Goal: Information Seeking & Learning: Learn about a topic

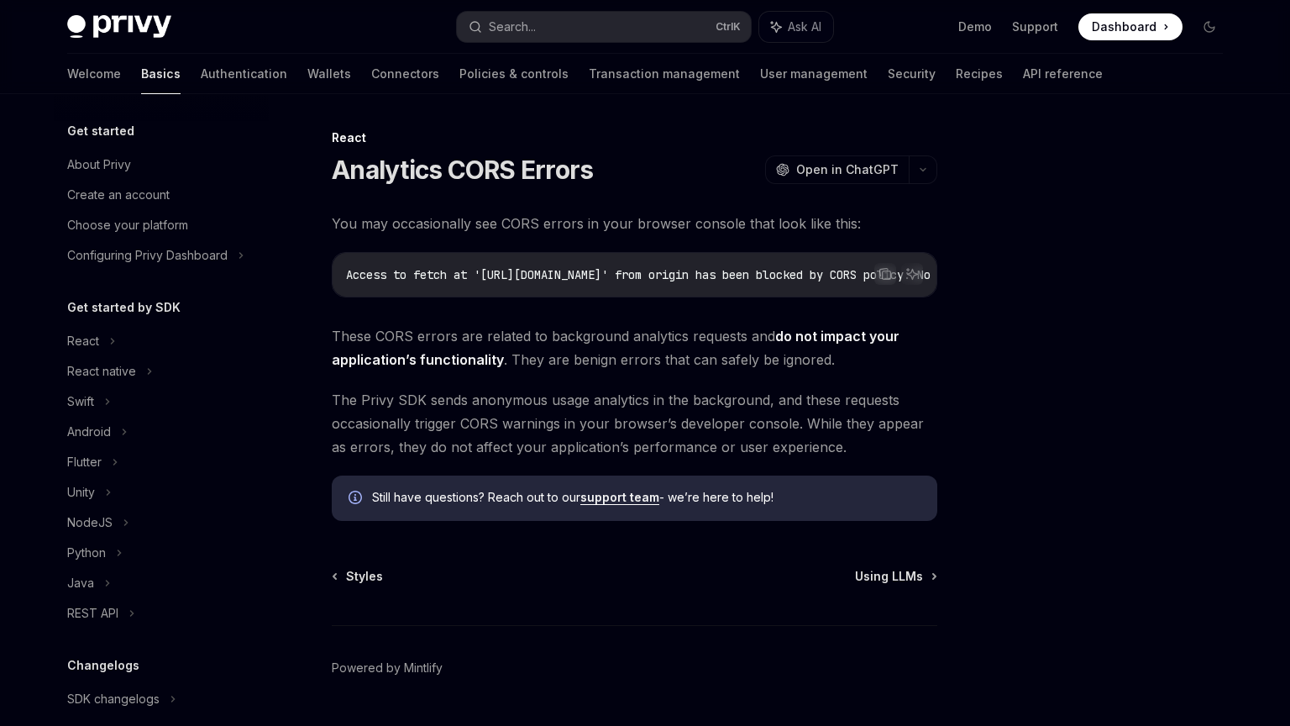
scroll to position [319, 0]
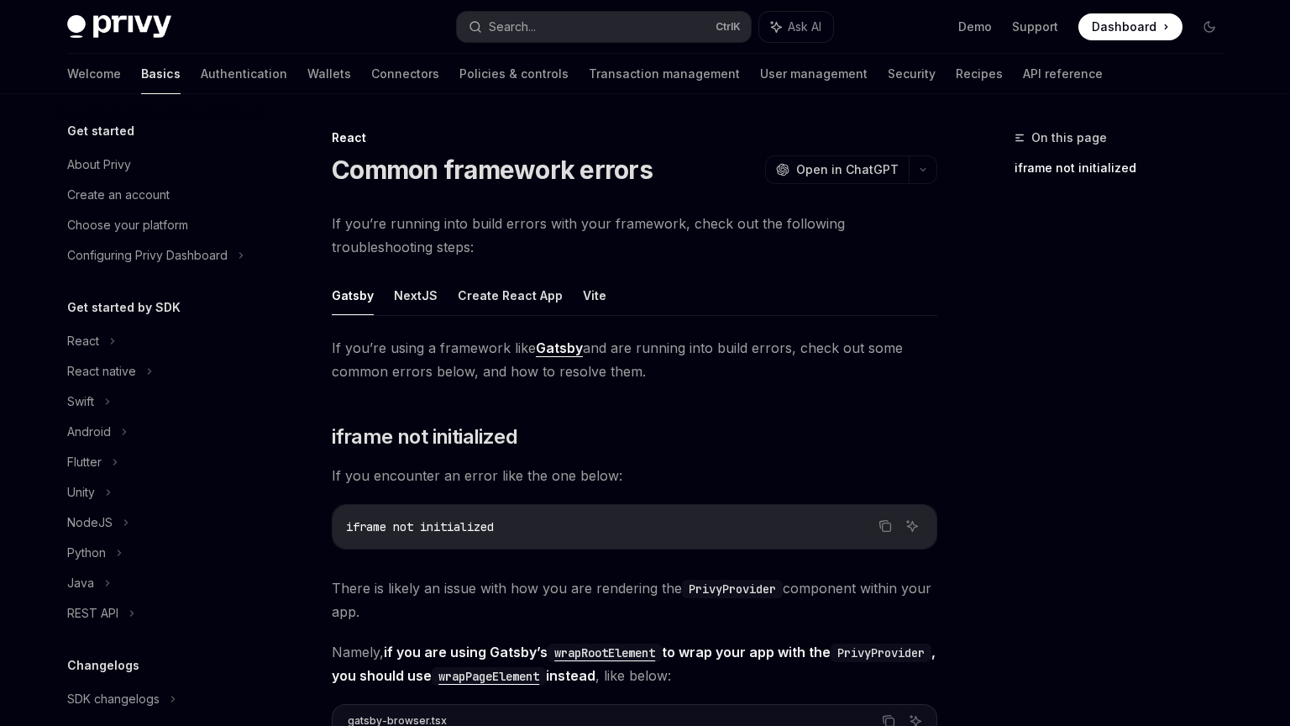
scroll to position [319, 0]
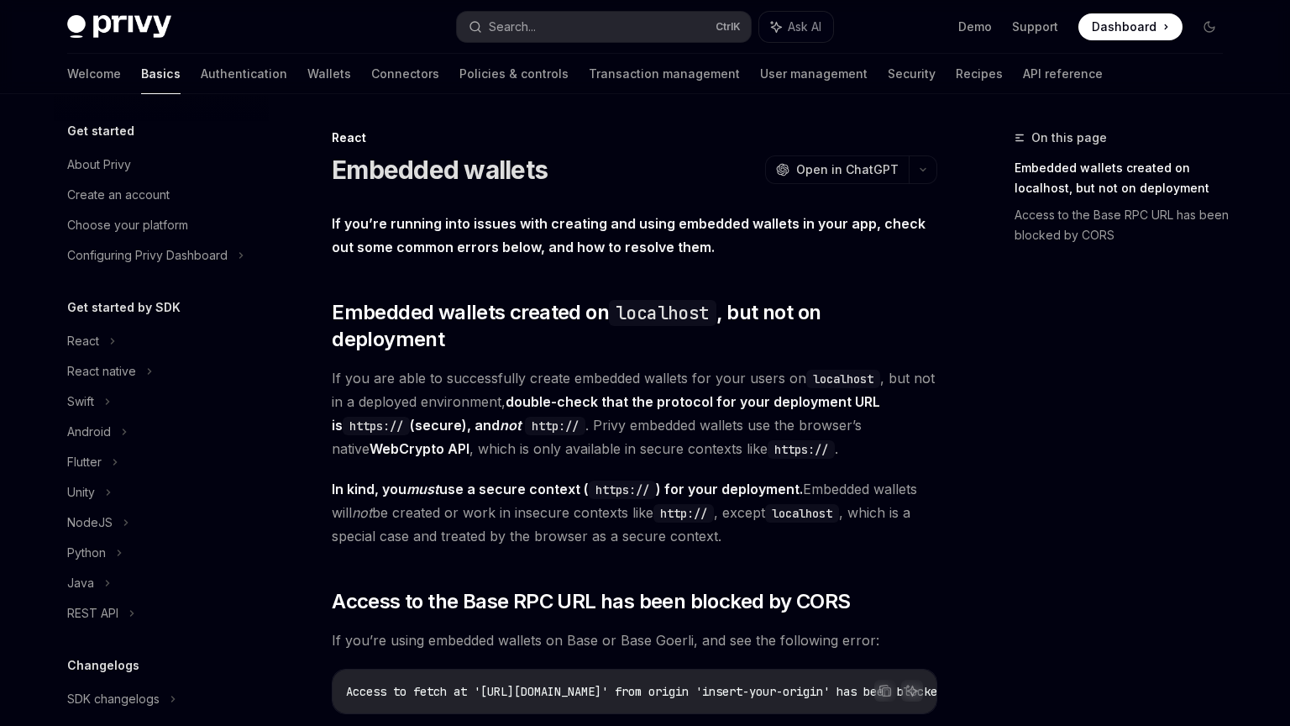
scroll to position [319, 0]
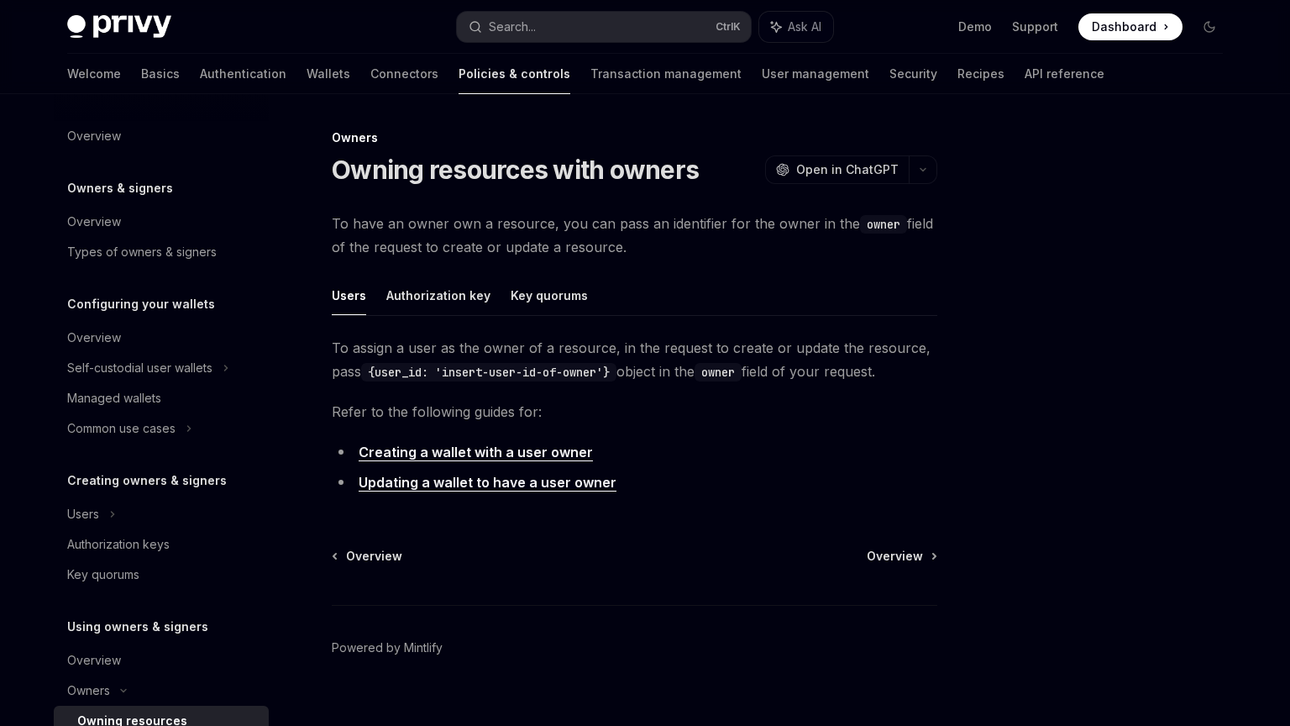
scroll to position [311, 0]
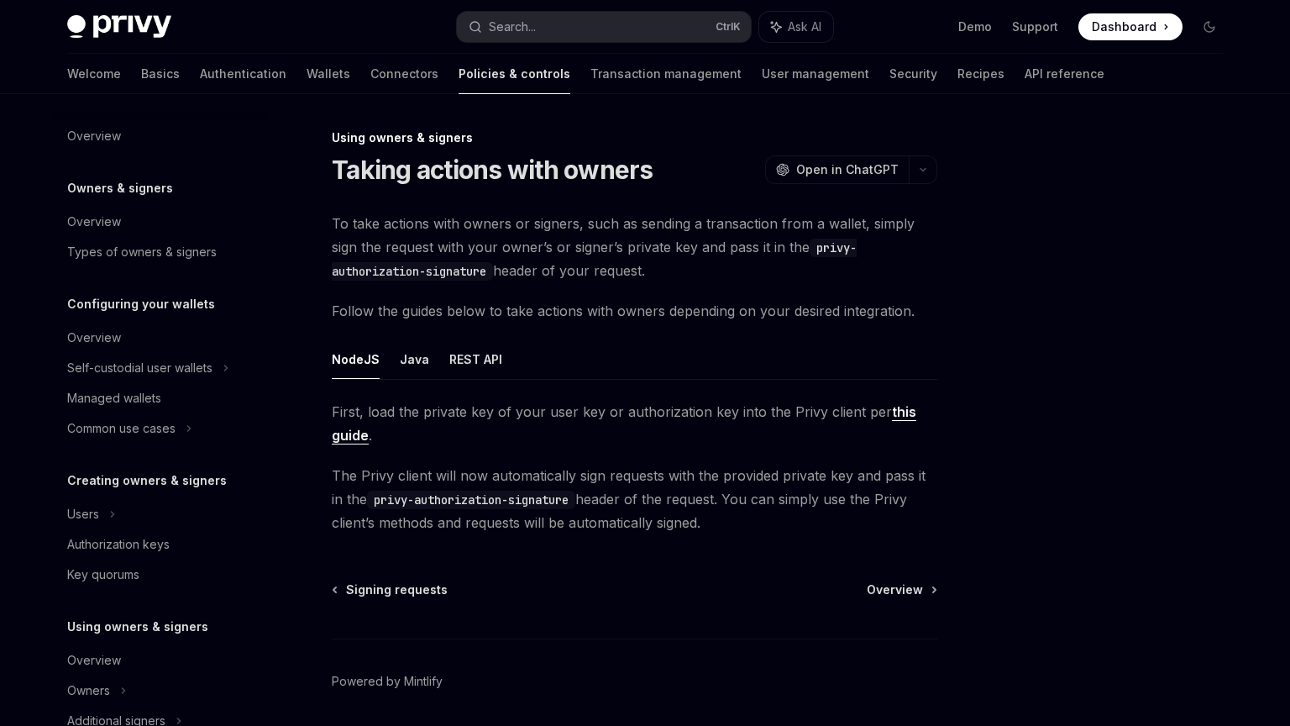
scroll to position [371, 0]
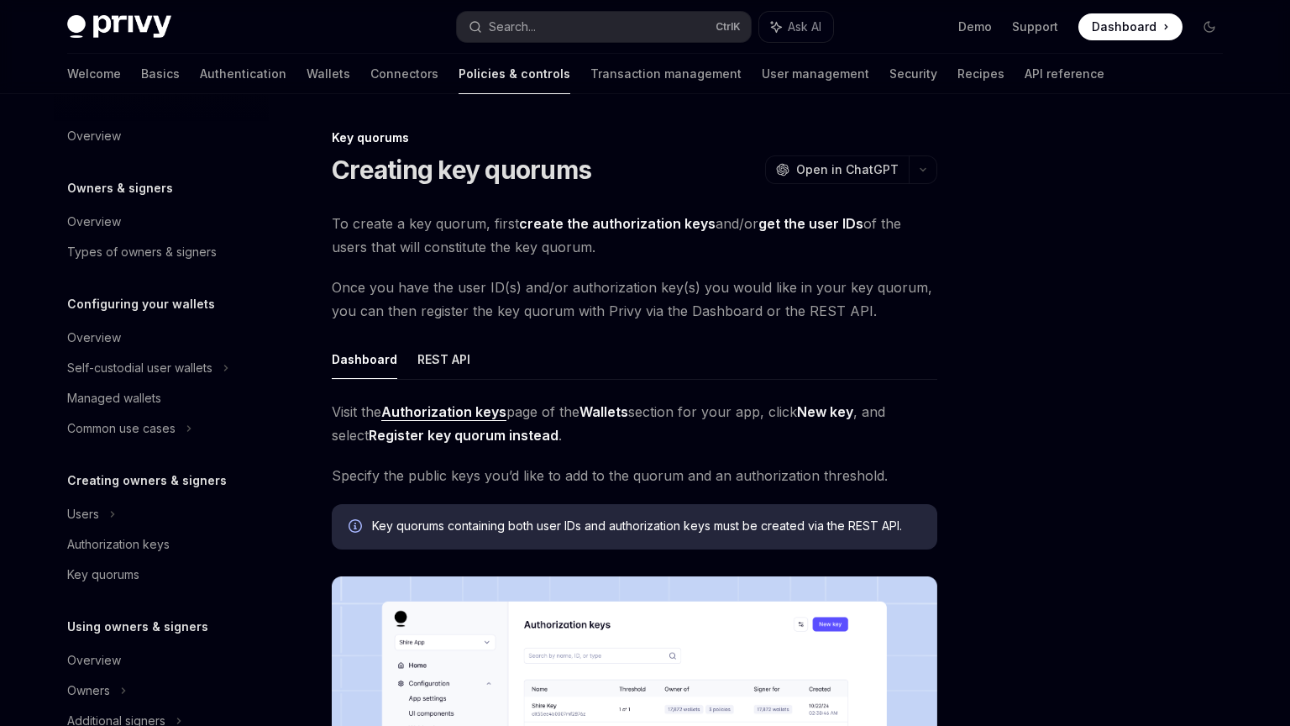
scroll to position [457, 0]
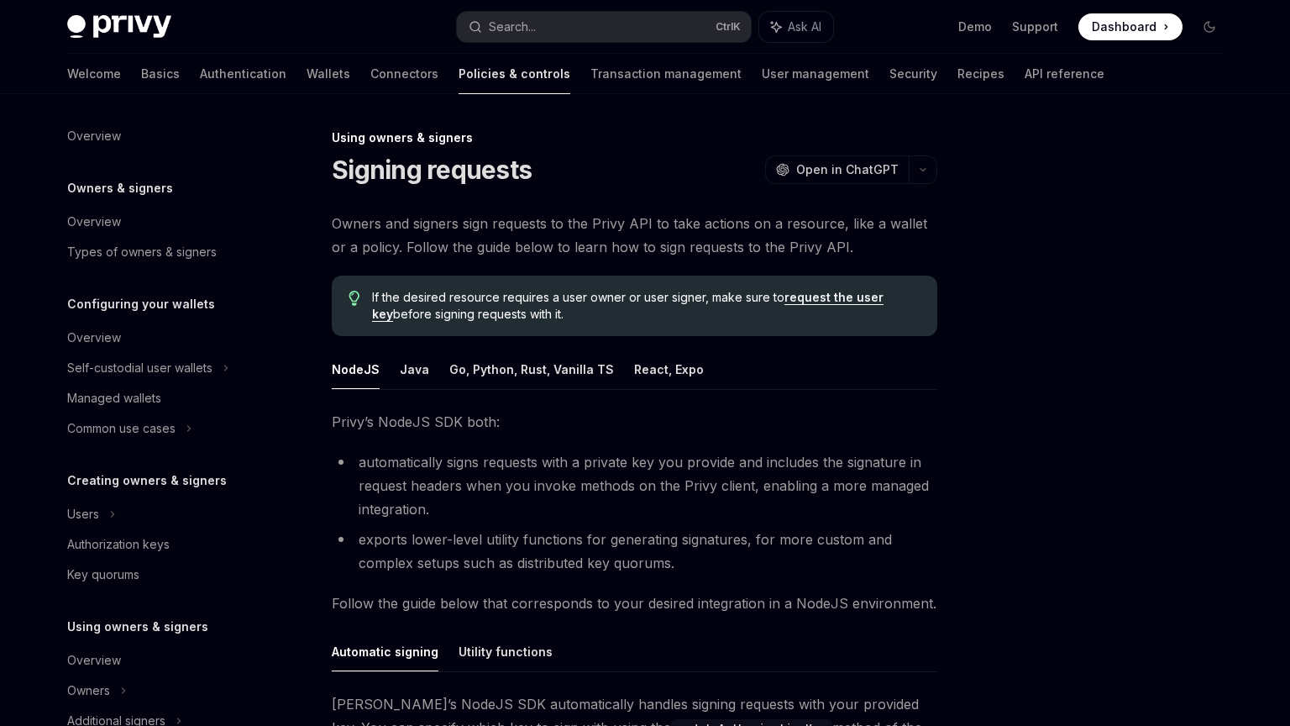
scroll to position [341, 0]
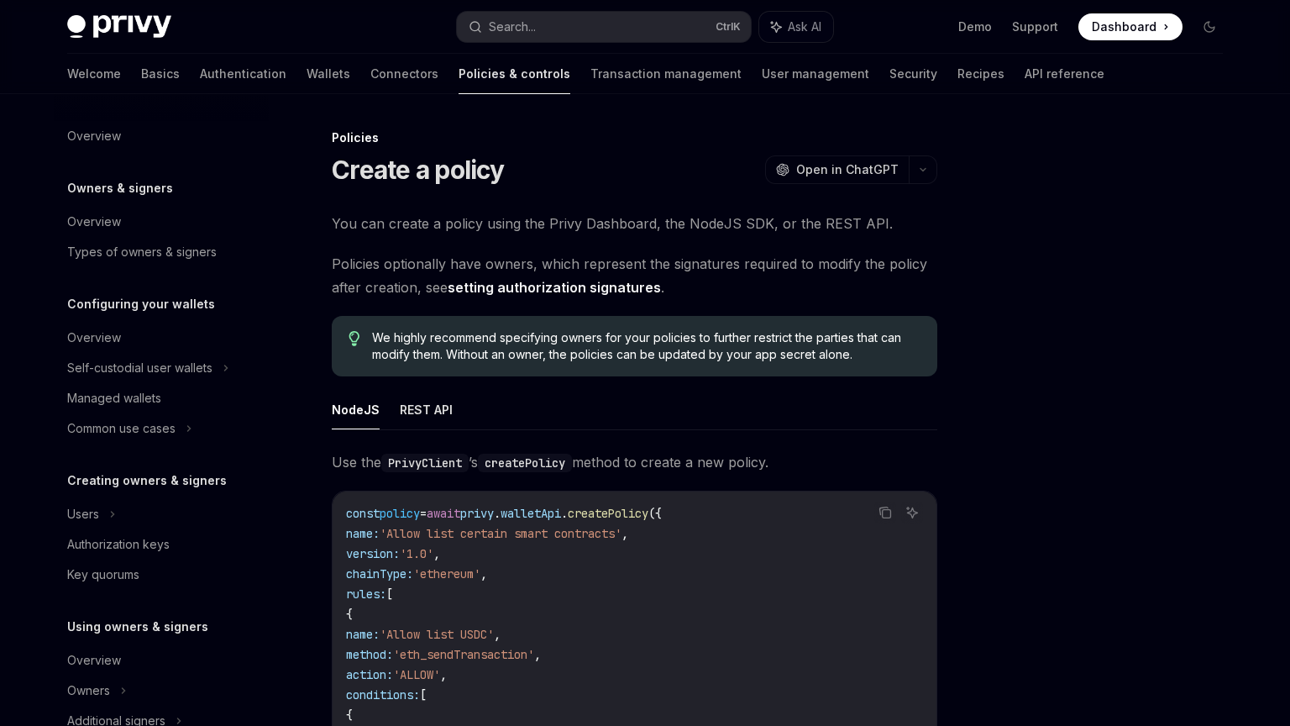
scroll to position [457, 0]
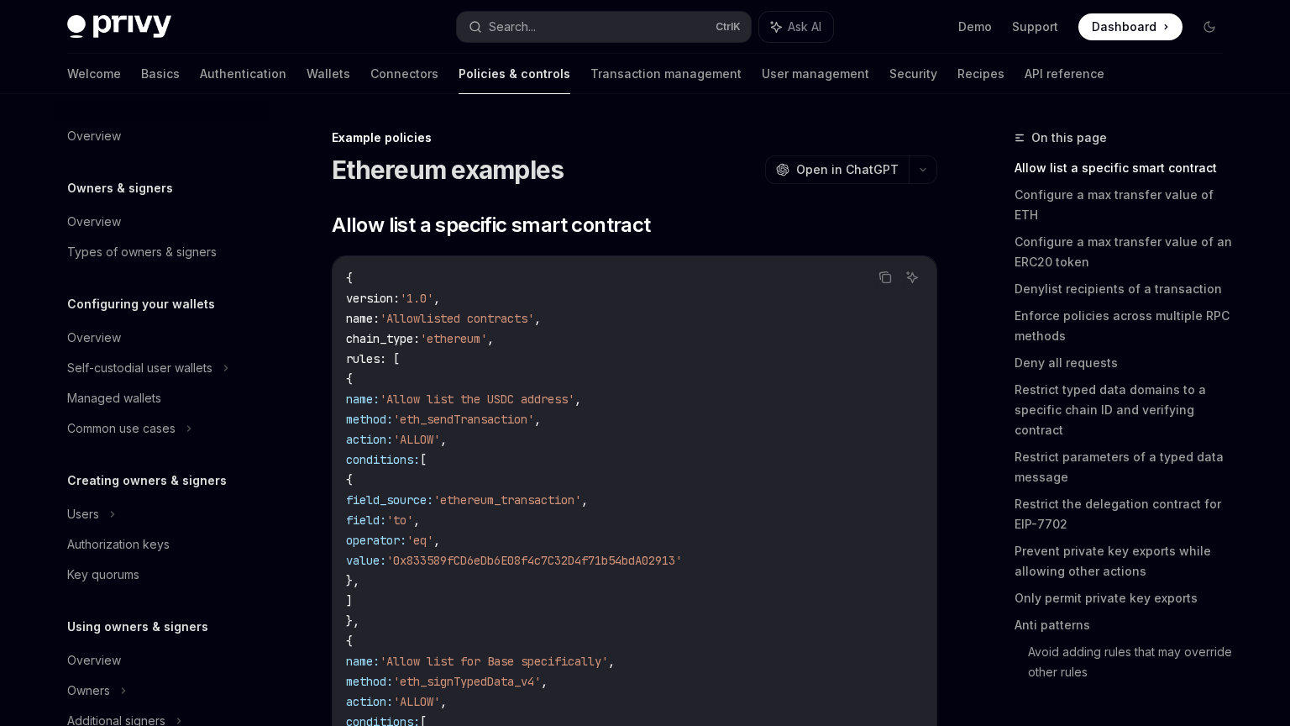
scroll to position [518, 0]
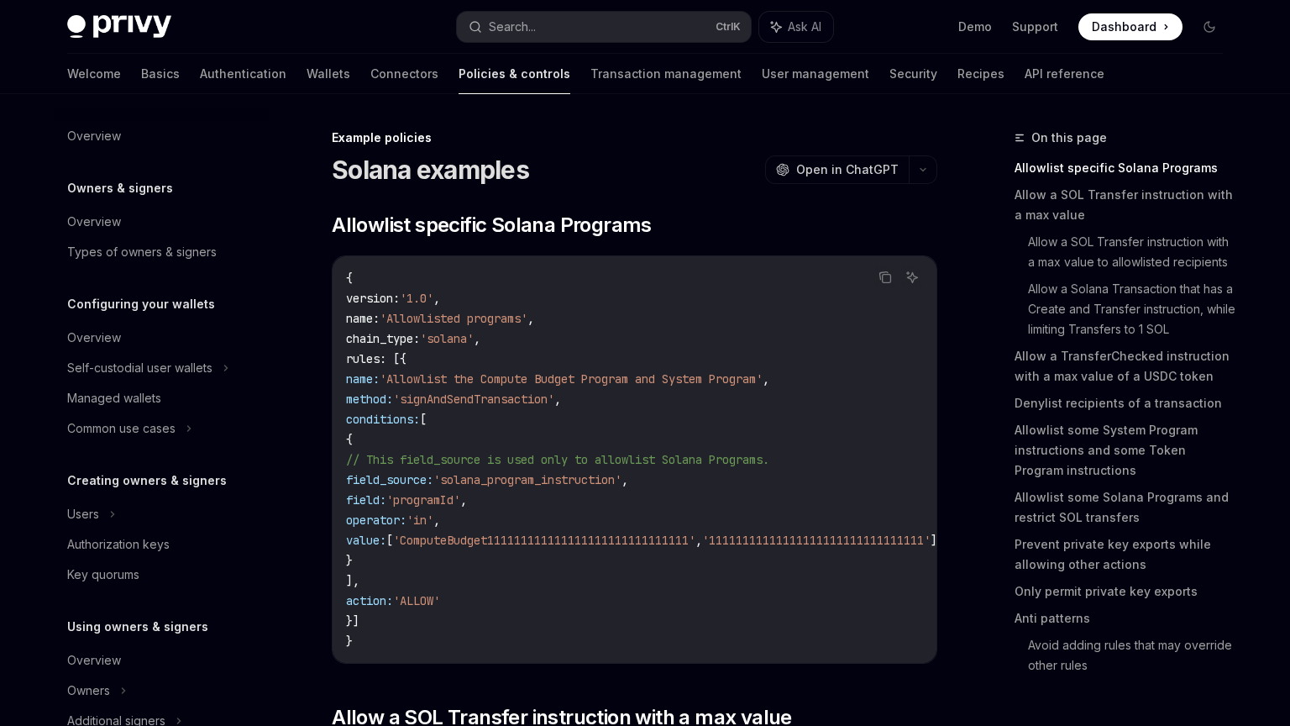
scroll to position [518, 0]
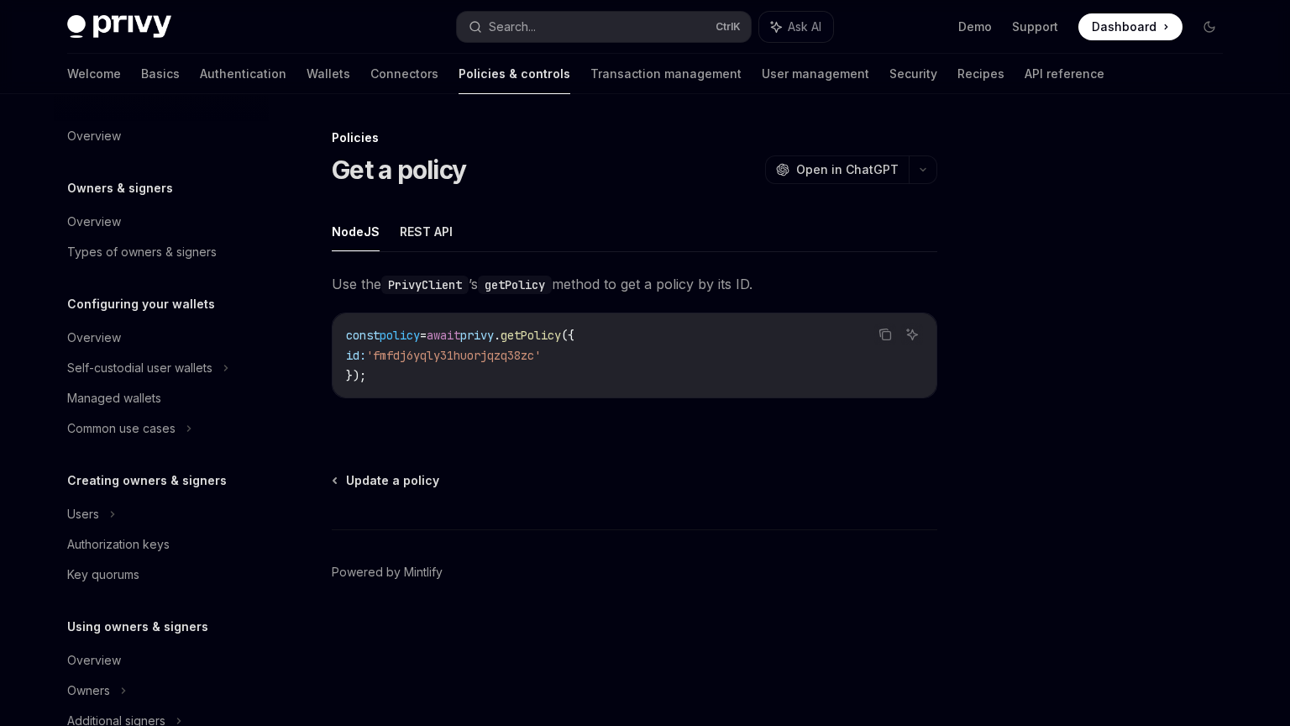
scroll to position [457, 0]
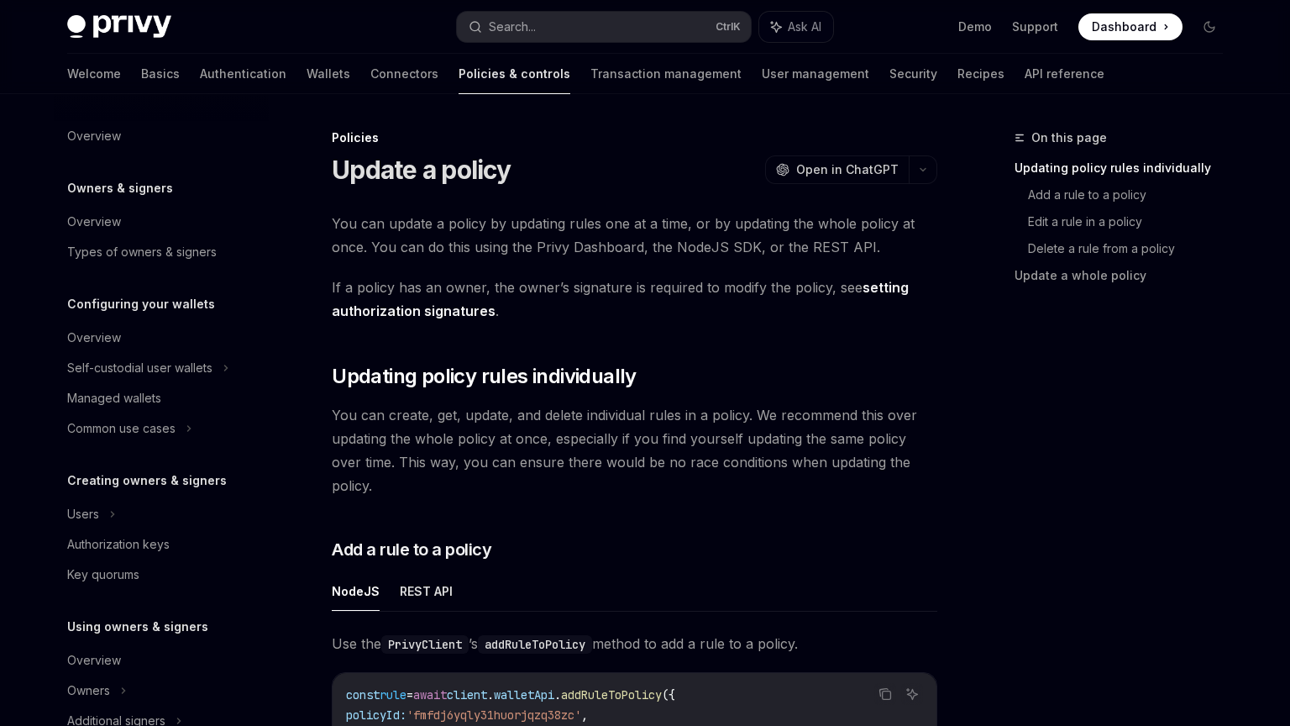
scroll to position [457, 0]
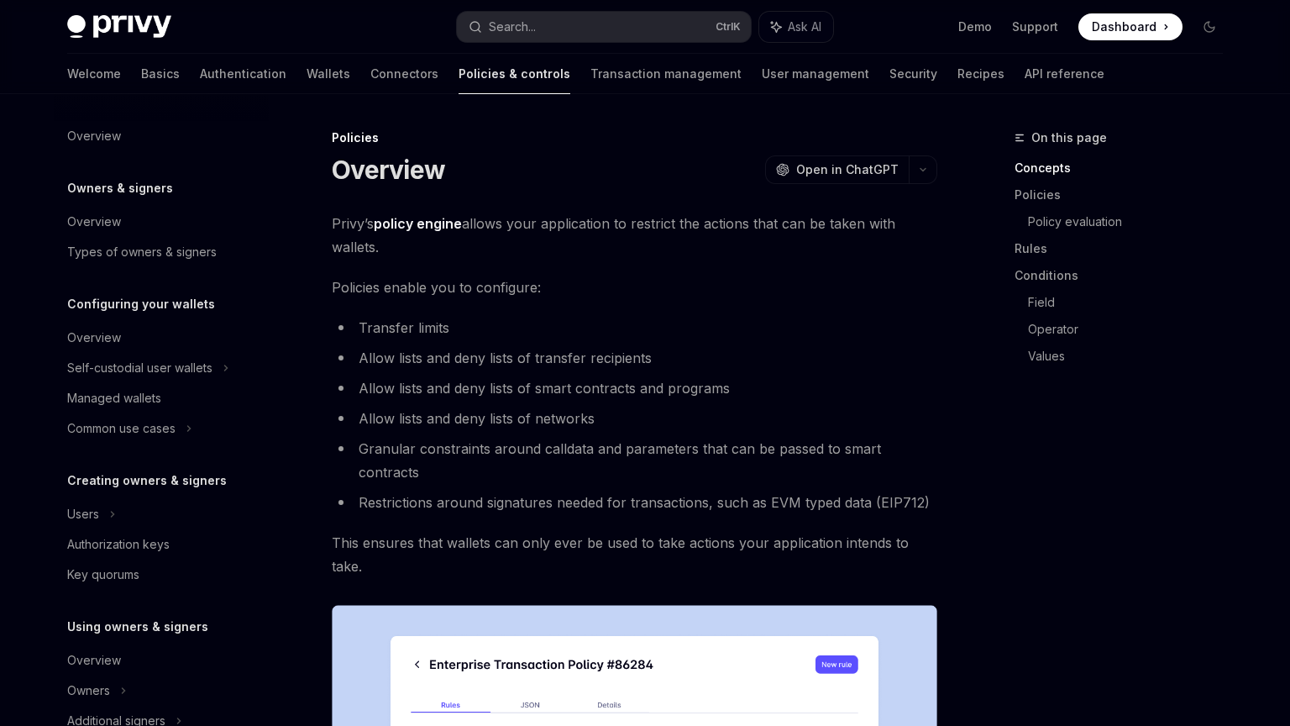
scroll to position [457, 0]
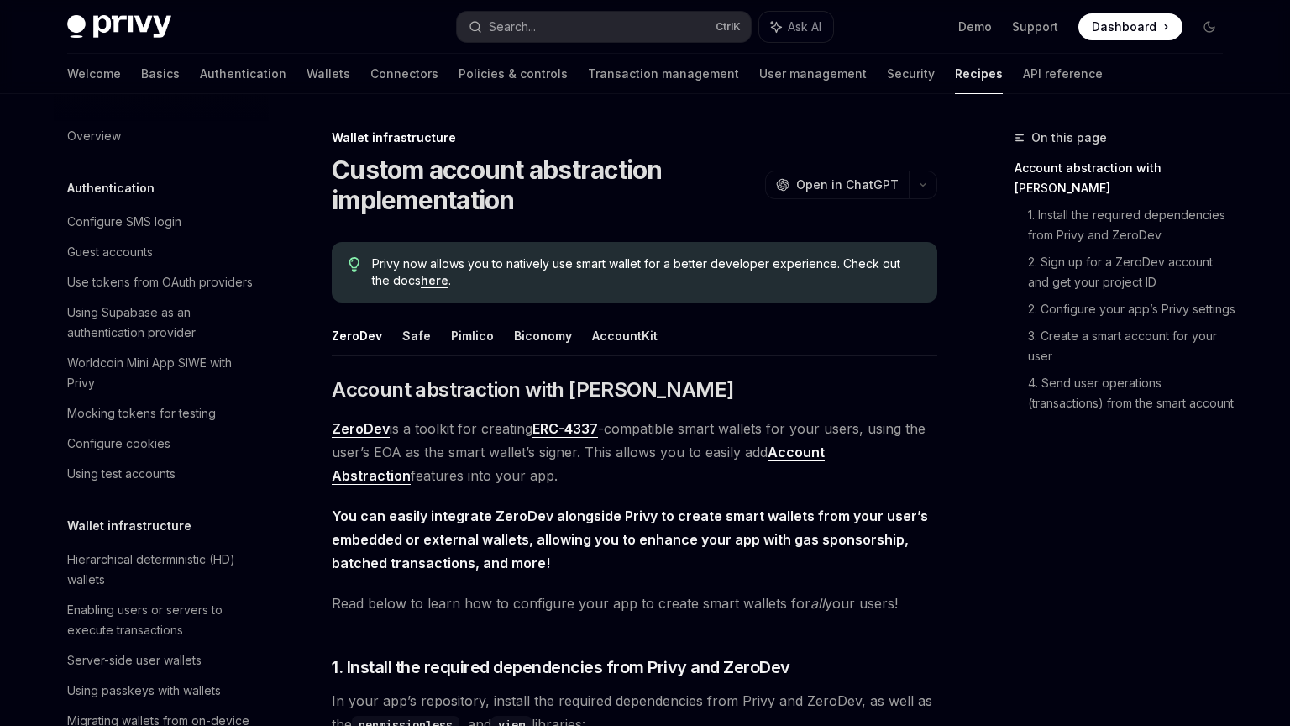
scroll to position [402, 0]
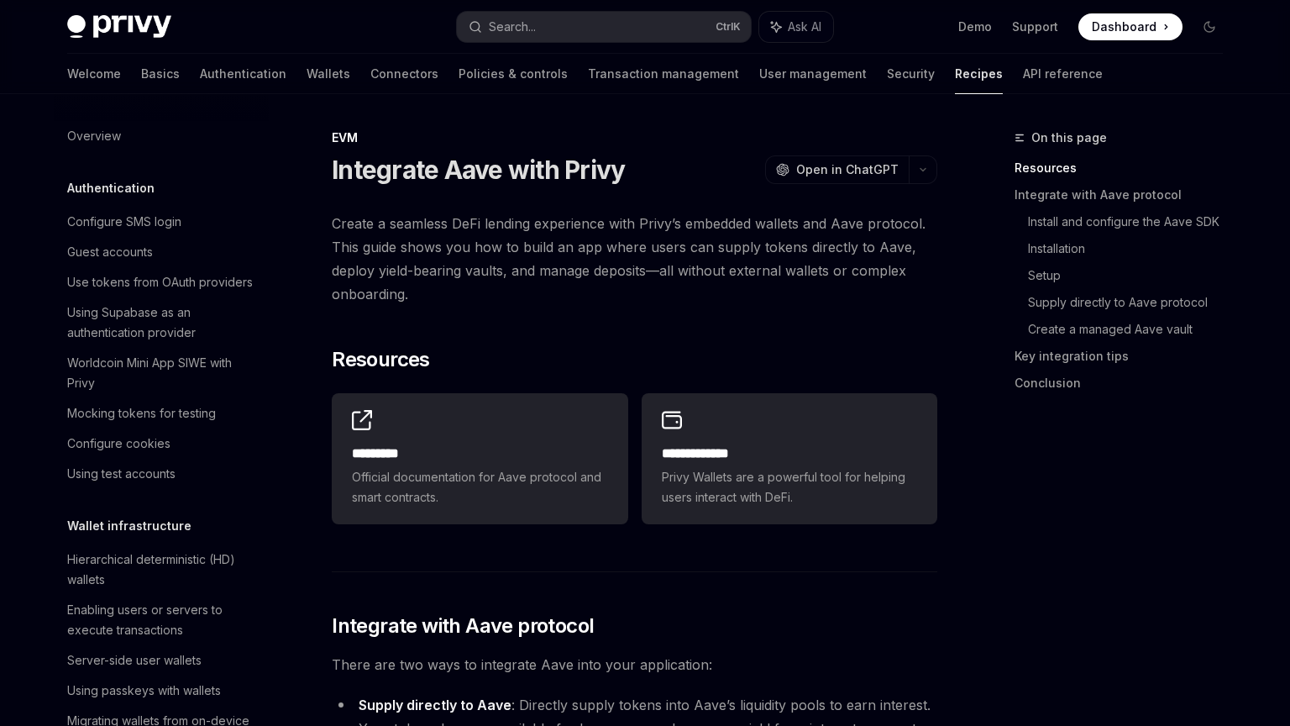
scroll to position [2156, 0]
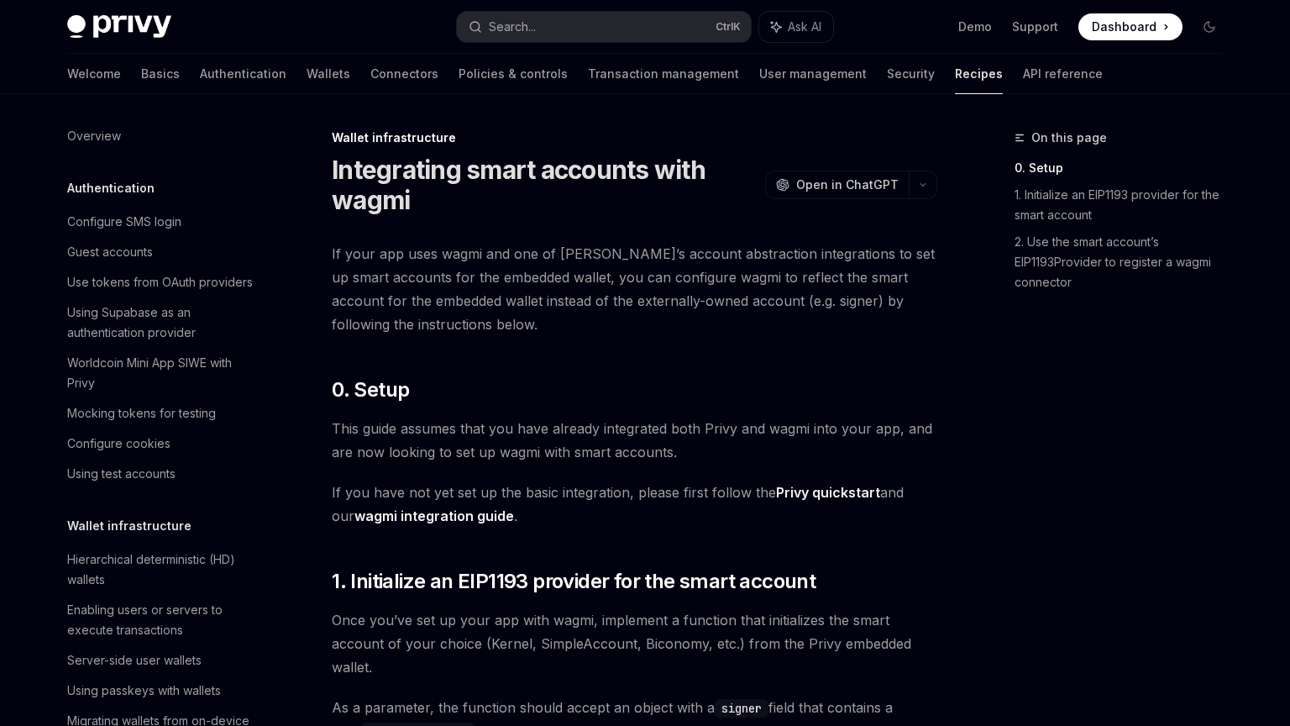
scroll to position [482, 0]
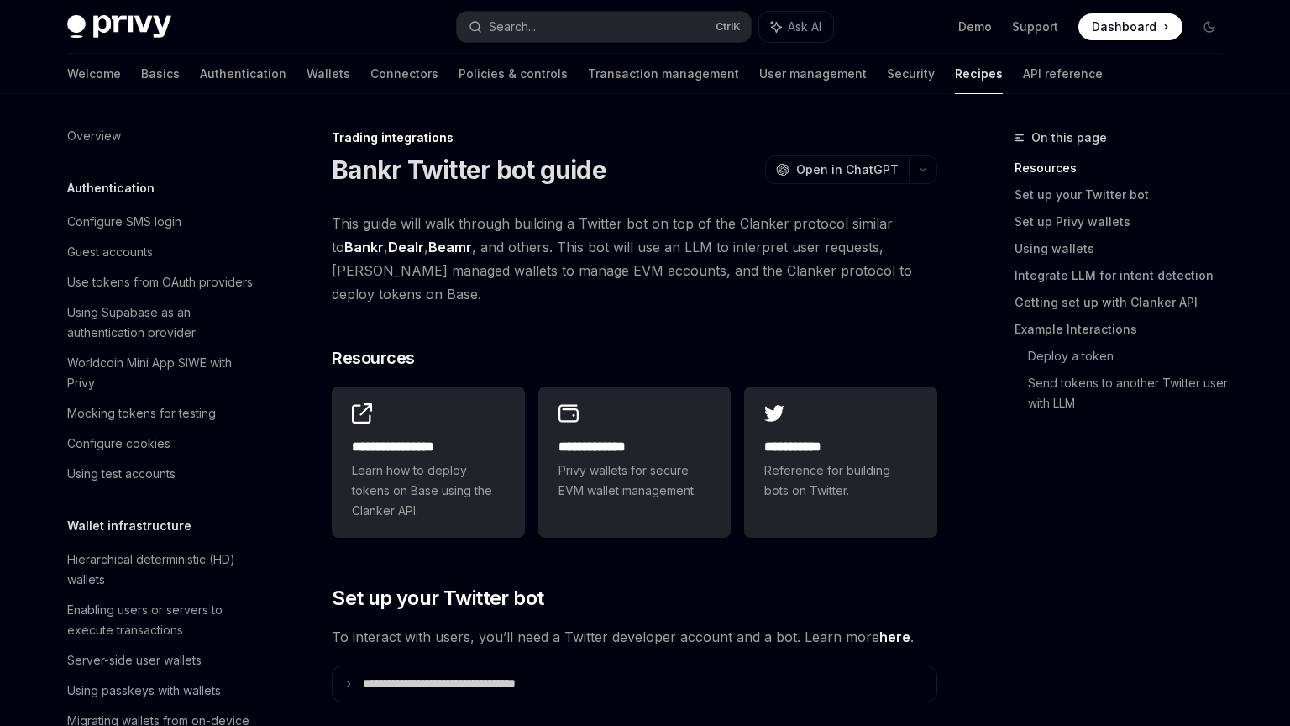
scroll to position [1576, 0]
